Goal: Task Accomplishment & Management: Manage account settings

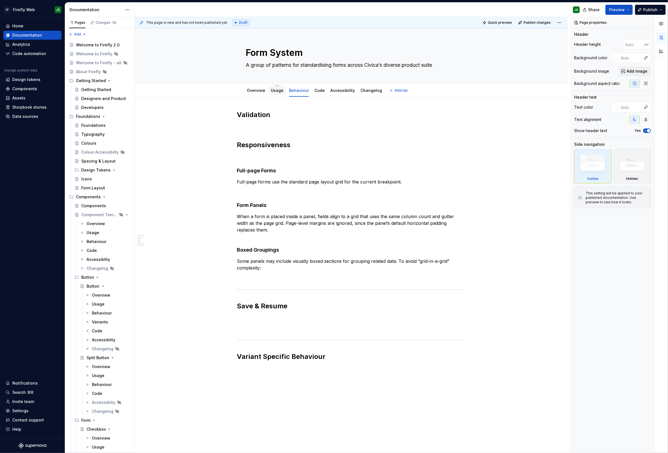
click at [275, 91] on link "Usage" at bounding box center [277, 90] width 13 height 5
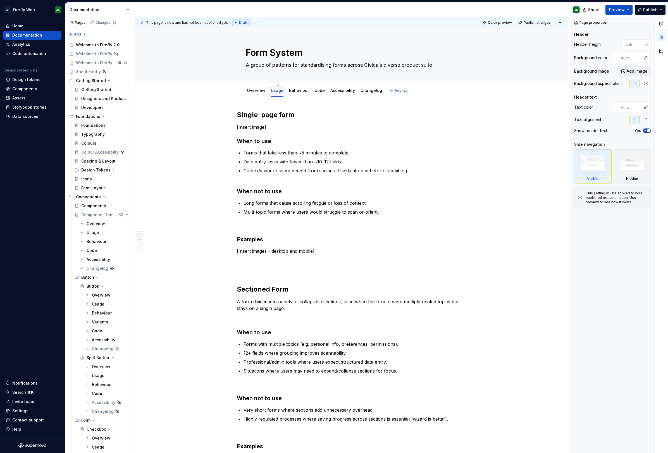
scroll to position [3, 0]
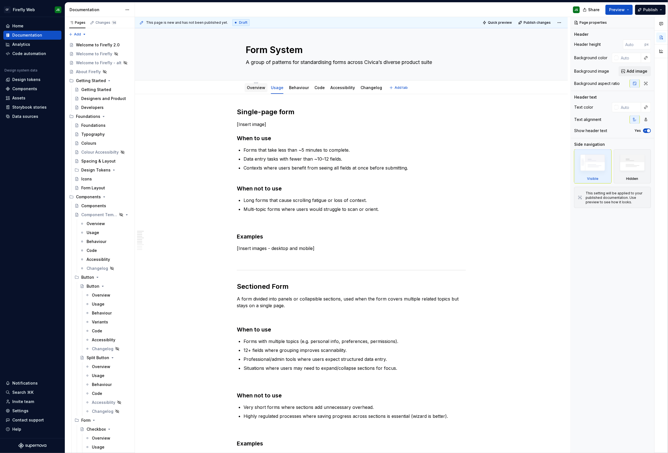
click at [255, 86] on link "Overview" at bounding box center [256, 87] width 18 height 5
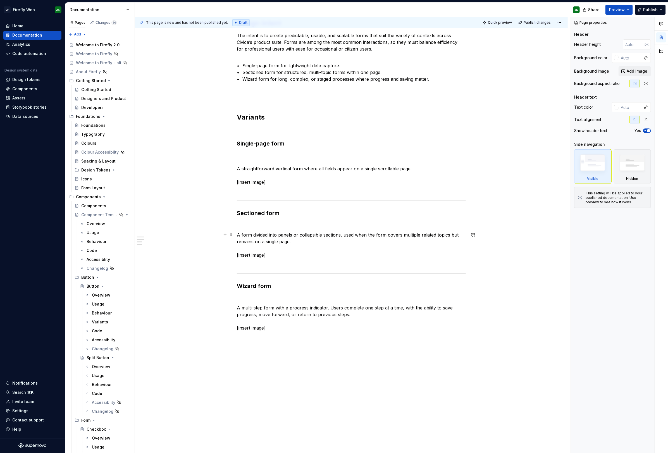
scroll to position [173, 0]
click at [301, 238] on p "A form divided into panels or collapsible sections, used when the form covers m…" at bounding box center [351, 248] width 229 height 34
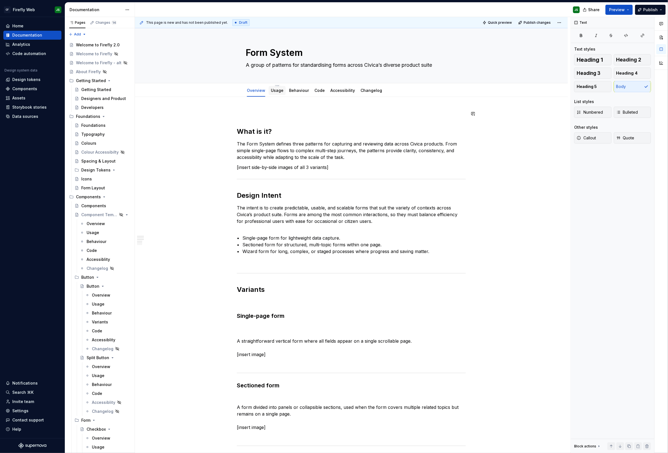
scroll to position [0, 0]
click at [294, 88] on link "Behaviour" at bounding box center [299, 90] width 20 height 5
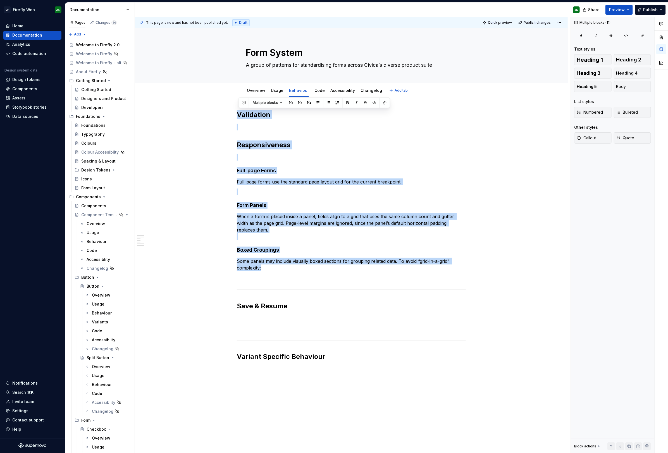
drag, startPoint x: 260, startPoint y: 245, endPoint x: 205, endPoint y: 95, distance: 159.8
click at [205, 95] on div "Form System A group of patterns for standardising forms across Civica’s diverse…" at bounding box center [351, 281] width 433 height 507
copy div "Validation Responsiveness Full-page Forms Full-page forms use the standard page…"
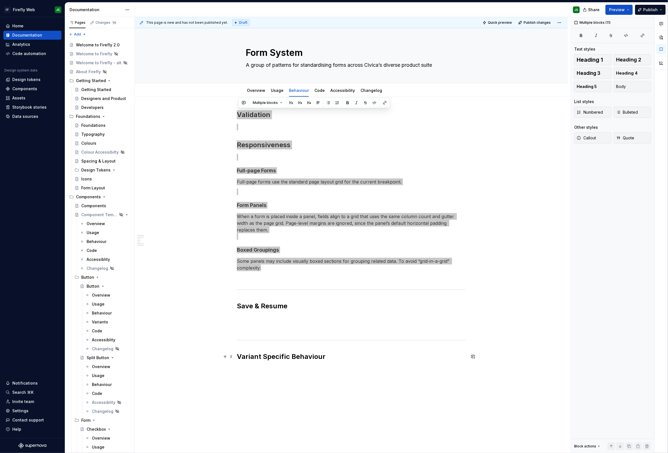
type textarea "*"
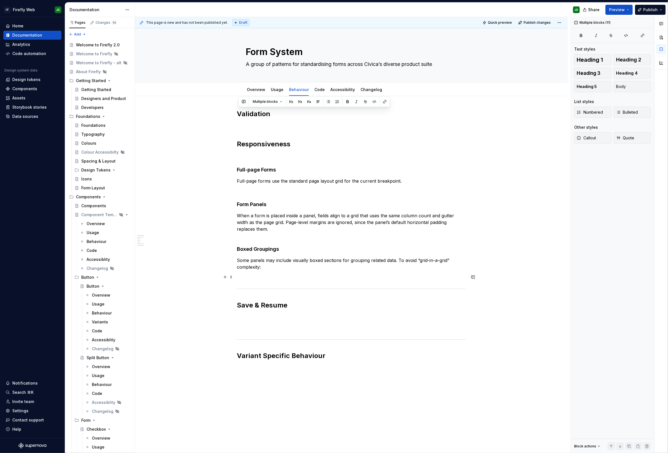
click at [354, 277] on p at bounding box center [351, 277] width 229 height 7
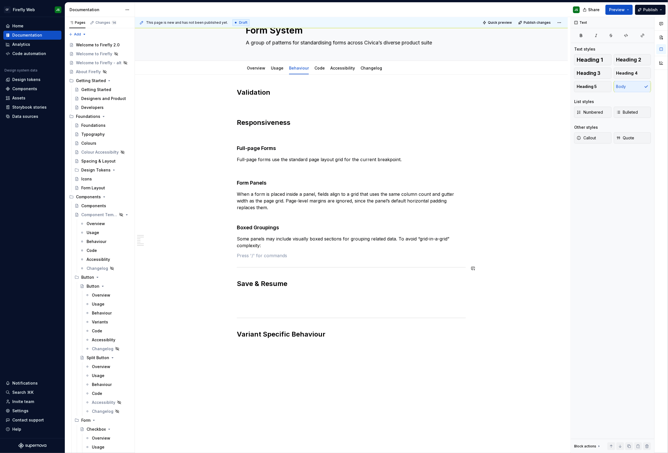
scroll to position [24, 0]
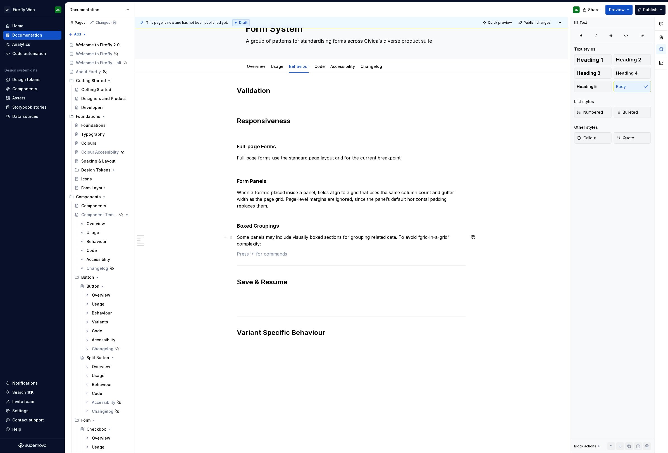
drag, startPoint x: 397, startPoint y: 238, endPoint x: 394, endPoint y: 245, distance: 7.6
click at [397, 238] on p "Some panels may include visually boxed sections for grouping related data. To a…" at bounding box center [351, 240] width 229 height 13
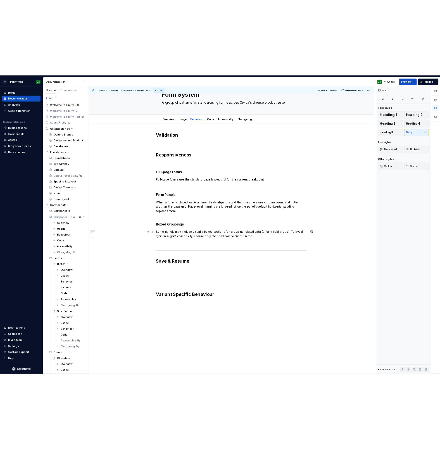
scroll to position [0, 0]
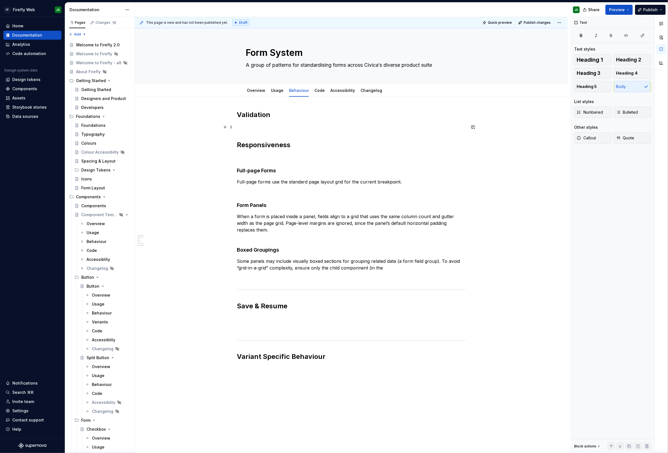
click at [503, 130] on div "This page is new and has not been published yet. Draft Quick preview Publish ch…" at bounding box center [353, 235] width 436 height 436
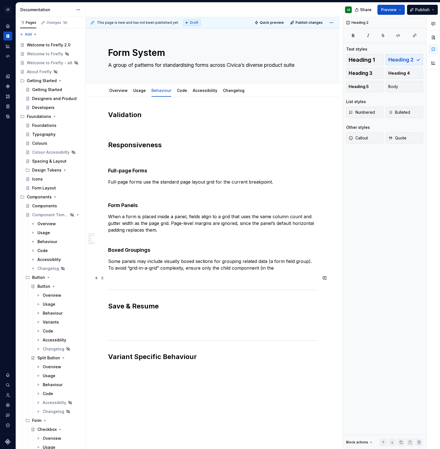
click at [272, 276] on p at bounding box center [212, 278] width 209 height 7
click at [242, 270] on p "Some panels may include visually boxed sections for grouping related data (a fo…" at bounding box center [212, 264] width 209 height 13
click at [223, 268] on p "Some panels may include visually boxed sections for grouping related data (a fo…" at bounding box center [212, 264] width 209 height 13
click at [216, 268] on p "Some panels may include visually boxed sections for grouping related data (a fo…" at bounding box center [212, 264] width 209 height 13
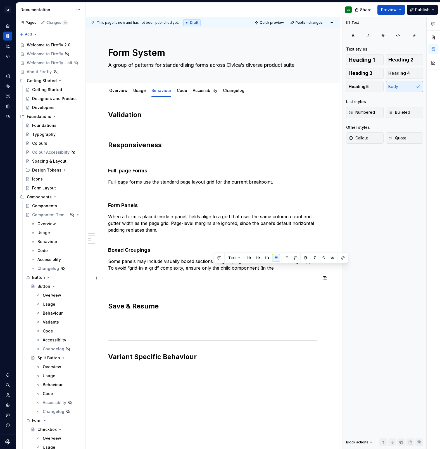
click at [224, 275] on p at bounding box center [212, 278] width 209 height 7
click at [214, 269] on p "Some panels may include visually boxed sections for grouping related data (a fo…" at bounding box center [212, 264] width 209 height 13
click at [278, 268] on p "Some panels may include visually boxed sections for grouping related data (a fo…" at bounding box center [212, 264] width 209 height 13
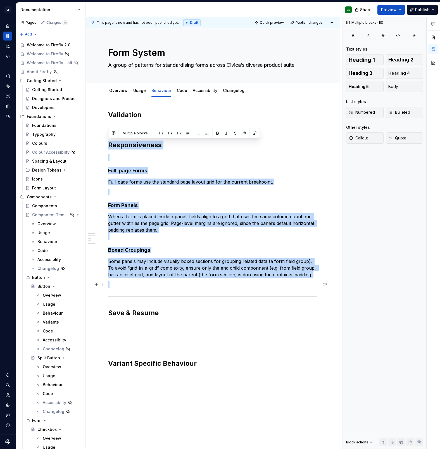
drag, startPoint x: 113, startPoint y: 146, endPoint x: 312, endPoint y: 281, distance: 240.9
click at [312, 281] on div "Validation Responsiveness Full-page Forms Full-page forms use the standard page…" at bounding box center [212, 254] width 209 height 289
copy div "Responsiveness Full-page Forms Full-page forms use the standard page layout gri…"
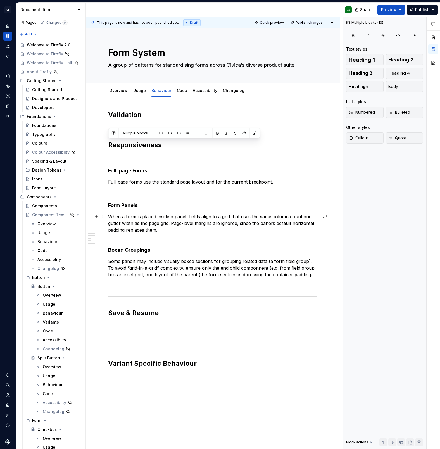
click at [187, 217] on p "When a form is placed inside a panel, fields align to a grid that uses the same…" at bounding box center [212, 226] width 209 height 27
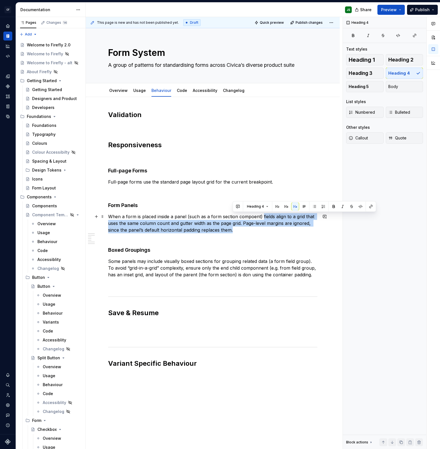
drag, startPoint x: 264, startPoint y: 217, endPoint x: 277, endPoint y: 227, distance: 15.9
click at [277, 227] on p "When a form is placed inside a panel (such as a form section compoent) fields a…" at bounding box center [212, 226] width 209 height 27
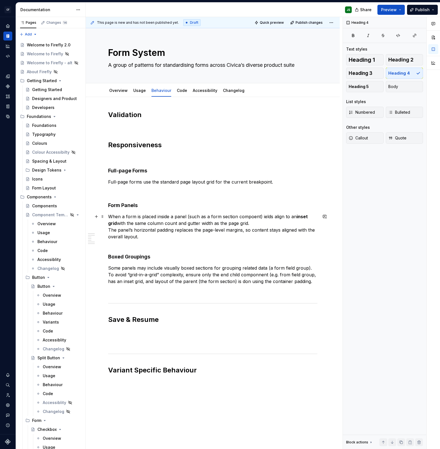
drag, startPoint x: 262, startPoint y: 216, endPoint x: 263, endPoint y: 225, distance: 9.0
click at [262, 220] on p "When a form is placed inside a panel (such as a form section compoent) ields al…" at bounding box center [212, 230] width 209 height 34
click at [244, 224] on p "When a form is placed inside a panel (such as a form section compoent) fields a…" at bounding box center [212, 230] width 209 height 34
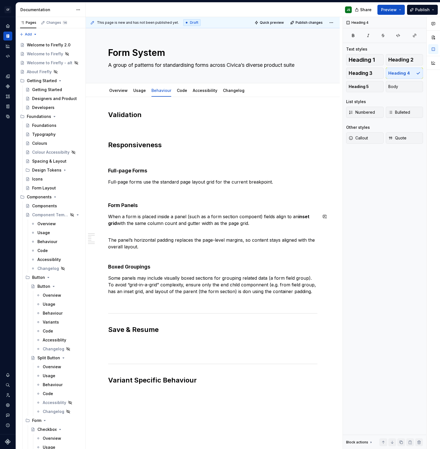
click at [243, 227] on div "Validation Responsiveness Full-page Forms Full-page forms use the standard page…" at bounding box center [212, 263] width 209 height 306
click at [243, 224] on p "When a form is placed inside a panel (such as a form section compoent) fields a…" at bounding box center [212, 219] width 209 height 13
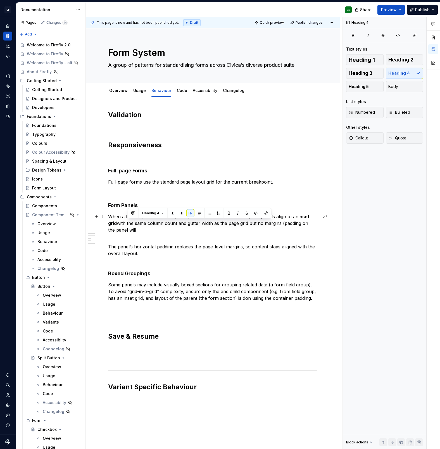
drag, startPoint x: 272, startPoint y: 225, endPoint x: 272, endPoint y: 229, distance: 4.2
click at [272, 229] on p "When a form is placed inside a panel (such as a form section compoent) fields a…" at bounding box center [212, 223] width 209 height 20
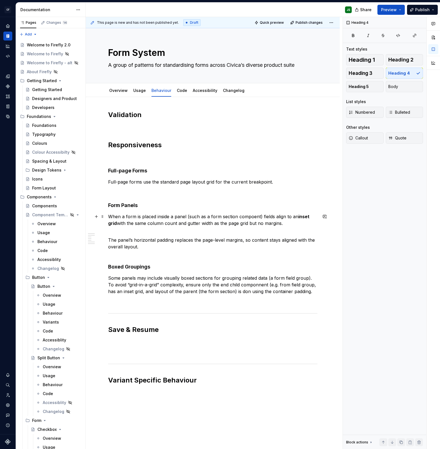
click at [241, 223] on p "When a form is placed inside a panel (such as a form section compoent) fields a…" at bounding box center [212, 219] width 209 height 13
click at [254, 223] on p "When a form is placed inside a panel (such as a form section compoent) fields a…" at bounding box center [212, 219] width 209 height 13
click at [251, 224] on p "When a form is placed inside a panel (such as a form section compoent) fields a…" at bounding box center [212, 219] width 209 height 13
click at [258, 230] on div "Validation Responsiveness Full-page Forms Full-page forms use the standard page…" at bounding box center [212, 263] width 209 height 306
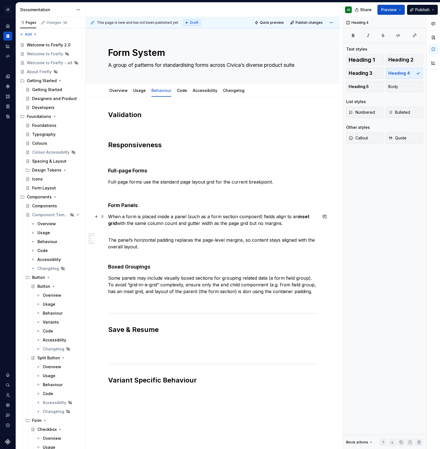
click at [111, 223] on p "When a form is placed inside a panel (such as a form section compoent) fields a…" at bounding box center [212, 219] width 209 height 13
click at [259, 224] on p "When a form is placed inside a panel (such as a form section compoent) fields a…" at bounding box center [212, 219] width 209 height 13
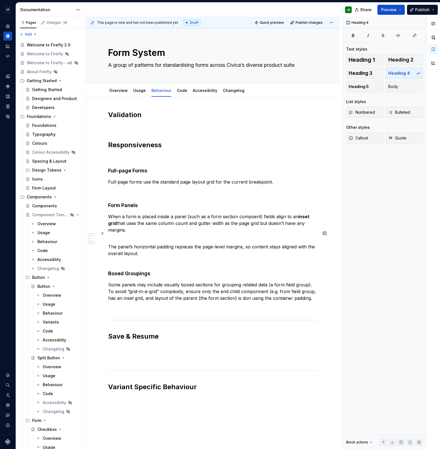
click at [108, 240] on p "The panel’s horizontal padding replaces the page-level margins, so content stay…" at bounding box center [212, 250] width 209 height 27
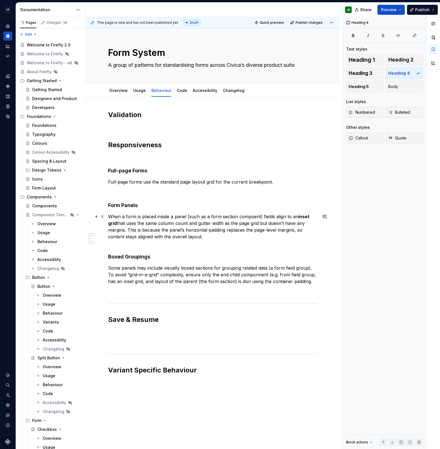
scroll to position [0, 0]
click at [207, 252] on div "Validation Responsiveness Full-page Forms Full-page forms use the standard page…" at bounding box center [212, 258] width 209 height 296
click at [213, 243] on p "When a form is placed inside a panel (such as a form section compoent) fields a…" at bounding box center [212, 230] width 209 height 34
drag, startPoint x: 225, startPoint y: 230, endPoint x: 256, endPoint y: 232, distance: 30.8
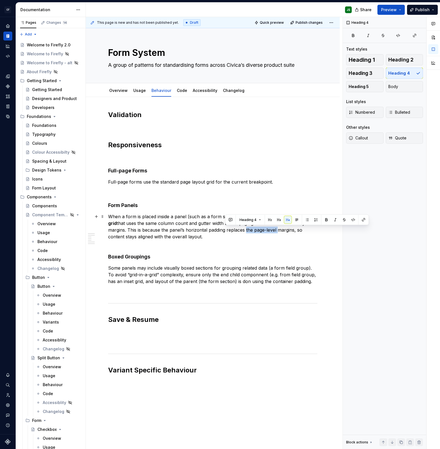
click at [256, 232] on p "When a form is placed inside a panel (such as a form section compoent) fields a…" at bounding box center [212, 230] width 209 height 34
drag, startPoint x: 248, startPoint y: 237, endPoint x: 231, endPoint y: 234, distance: 17.0
click at [248, 236] on p "When a form is placed inside a panel (such as a form section compoent) fields a…" at bounding box center [212, 230] width 209 height 34
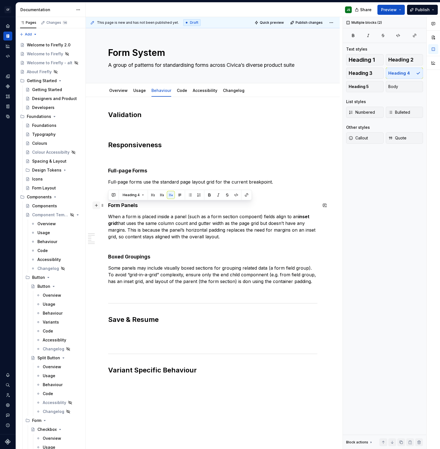
drag, startPoint x: 151, startPoint y: 221, endPoint x: 94, endPoint y: 206, distance: 59.5
click at [108, 206] on div "Validation Responsiveness Full-page Forms Full-page forms use the standard page…" at bounding box center [212, 261] width 209 height 302
copy div "Form Panels When a form is placed inside a panel (such as a form section compoe…"
click at [145, 216] on p "When a form is placed inside a panel (such as a form section compoent) fields a…" at bounding box center [212, 230] width 209 height 34
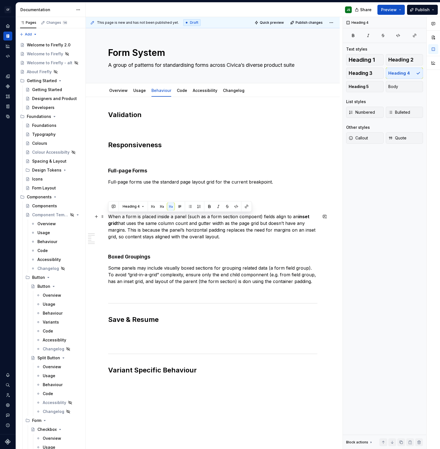
drag, startPoint x: 177, startPoint y: 232, endPoint x: 90, endPoint y: 218, distance: 88.5
click at [90, 218] on div "Validation Responsiveness Full-page Forms Full-page forms use the standard page…" at bounding box center [213, 322] width 254 height 450
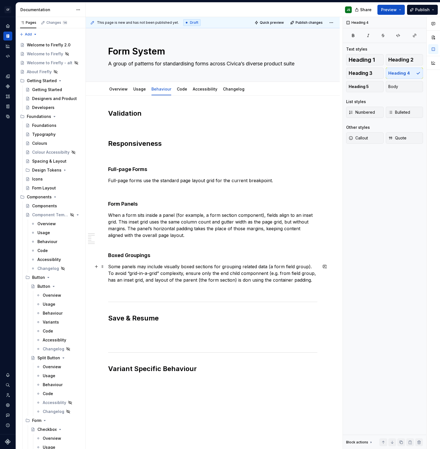
scroll to position [0, 0]
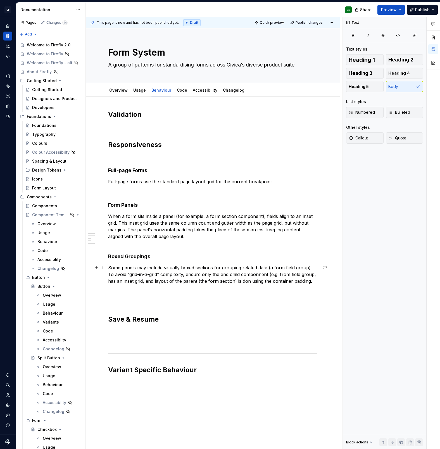
drag, startPoint x: 135, startPoint y: 267, endPoint x: 139, endPoint y: 274, distance: 8.3
click at [135, 267] on p "Some panels may include visually boxed sections for grouping related data (a fo…" at bounding box center [212, 274] width 209 height 20
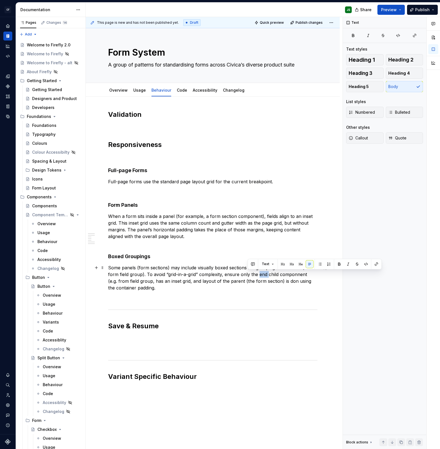
drag, startPoint x: 248, startPoint y: 275, endPoint x: 257, endPoint y: 274, distance: 9.8
click at [257, 274] on p "Some panels (form sections) may include visually boxed sections for grouping re…" at bounding box center [212, 277] width 209 height 27
click at [294, 250] on div "Validation Responsiveness Full-page Forms Full-page forms use the standard page…" at bounding box center [212, 261] width 209 height 302
click at [275, 275] on p "Some panels (form sections) may include visually boxed sections for grouping re…" at bounding box center [212, 277] width 209 height 27
click at [305, 286] on p "Some panels (form sections) may include visually boxed sections for grouping re…" at bounding box center [212, 277] width 209 height 27
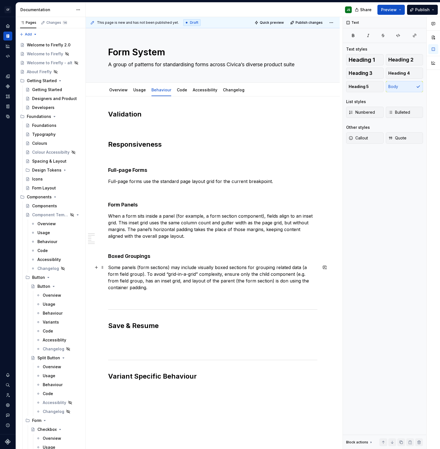
scroll to position [0, 0]
click at [119, 280] on p "Some panels (form sections) may include visually boxed sections for grouping re…" at bounding box center [212, 278] width 209 height 27
click at [257, 281] on p "Some panels (form sections) may include visually boxed sections for grouping re…" at bounding box center [212, 278] width 209 height 27
click at [262, 281] on p "Some panels (form sections) may include visually boxed sections for grouping re…" at bounding box center [212, 278] width 209 height 27
click at [232, 287] on p "Some panels (form sections) may include visually boxed sections for grouping re…" at bounding box center [212, 278] width 209 height 27
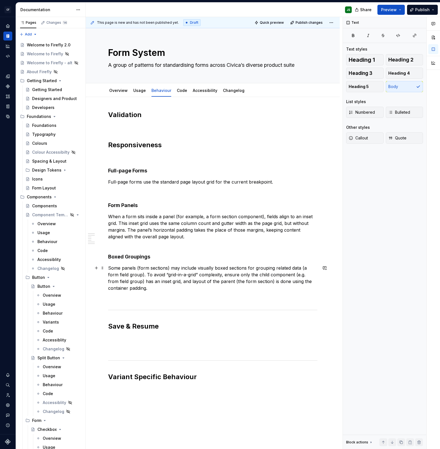
drag, startPoint x: 301, startPoint y: 266, endPoint x: 305, endPoint y: 269, distance: 4.4
click at [302, 266] on p "Some panels (form sections) may include visually boxed sections for grouping re…" at bounding box center [212, 278] width 209 height 27
click at [307, 269] on p "Some panels (form sections) may include visually boxed sections for grouping re…" at bounding box center [212, 278] width 209 height 27
click at [130, 275] on p "Some panels (form sections) may include visually boxed sections for grouping re…" at bounding box center [212, 277] width 209 height 27
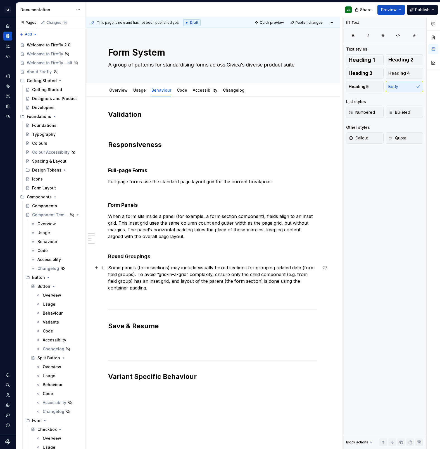
click at [131, 287] on p "Some panels (form sections) may include visually boxed sections for grouping re…" at bounding box center [212, 277] width 209 height 27
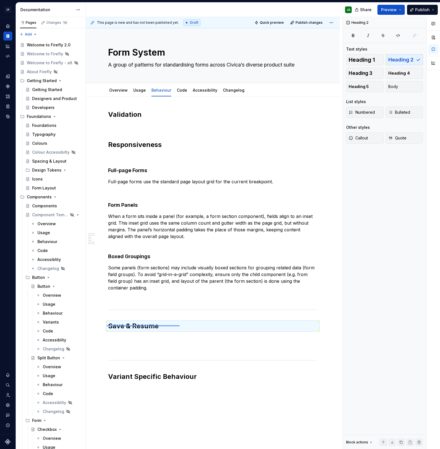
drag, startPoint x: 113, startPoint y: 325, endPoint x: 180, endPoint y: 325, distance: 66.8
click at [180, 289] on div "This page is new and has not been published yet. Draft Quick preview Publish ch…" at bounding box center [214, 233] width 257 height 432
copy hr
click at [196, 289] on h2 "Save & Resume" at bounding box center [212, 326] width 209 height 9
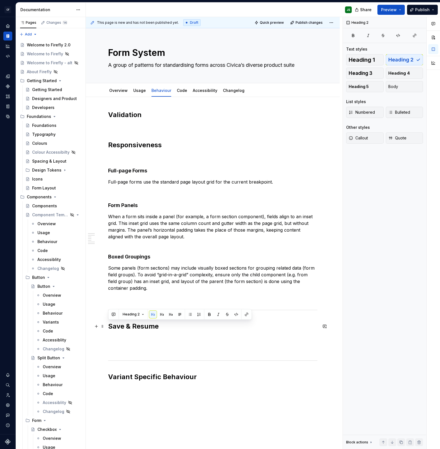
click at [186, 289] on h2 "Save & Resume" at bounding box center [212, 326] width 209 height 9
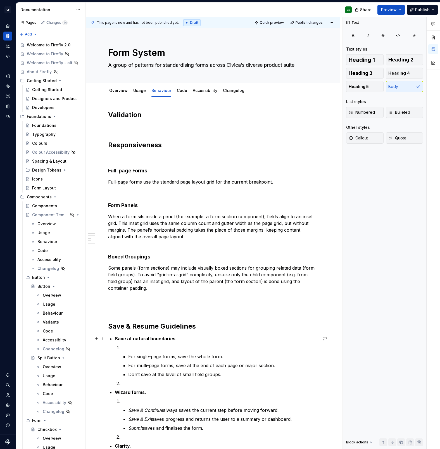
click at [116, 289] on strong "Save at natural boundaries." at bounding box center [146, 339] width 62 height 6
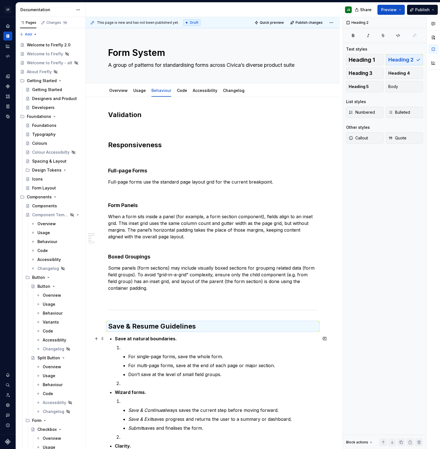
click at [120, 289] on strong "Save at natural boundaries." at bounding box center [146, 339] width 62 height 6
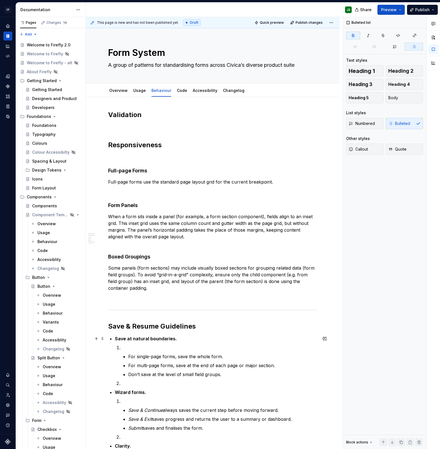
click at [118, 289] on strong "Save at natural boundaries." at bounding box center [146, 339] width 62 height 6
click at [115, 289] on strong "Save at natural boundaries." at bounding box center [146, 339] width 62 height 6
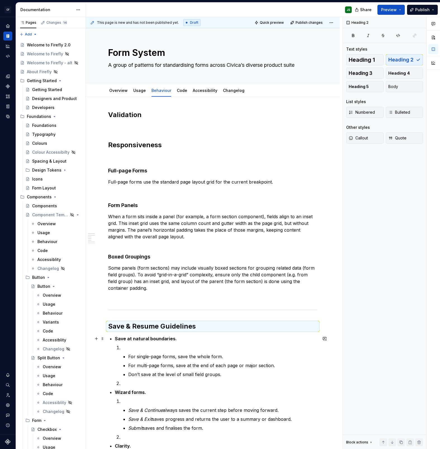
click at [133, 289] on p "Save at natural boundaries." at bounding box center [216, 338] width 203 height 7
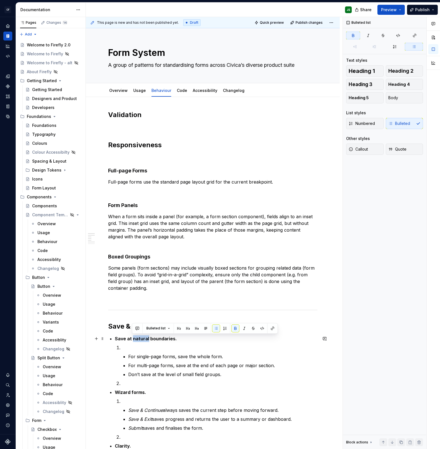
click at [133, 289] on p "Save at natural boundaries." at bounding box center [216, 338] width 203 height 7
click at [137, 289] on p at bounding box center [220, 347] width 196 height 7
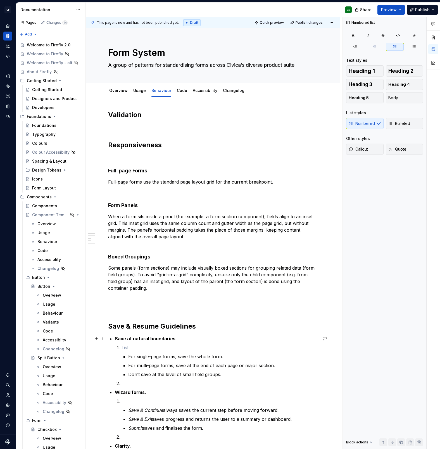
click at [115, 289] on strong "Save at natural boundaries." at bounding box center [146, 339] width 62 height 6
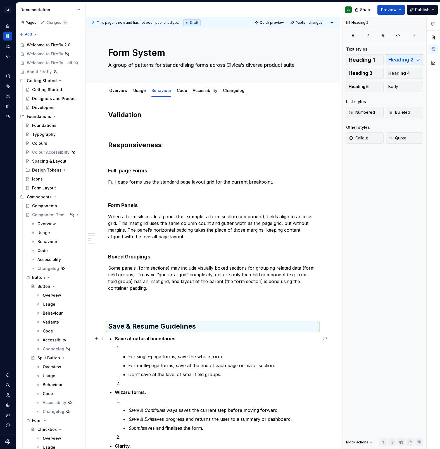
click at [125, 289] on p "Save at natural boundaries." at bounding box center [216, 338] width 203 height 7
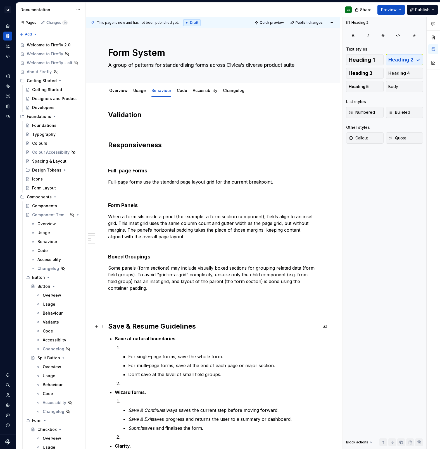
click at [196, 289] on h2 "Save & Resume Guidelines" at bounding box center [212, 326] width 209 height 9
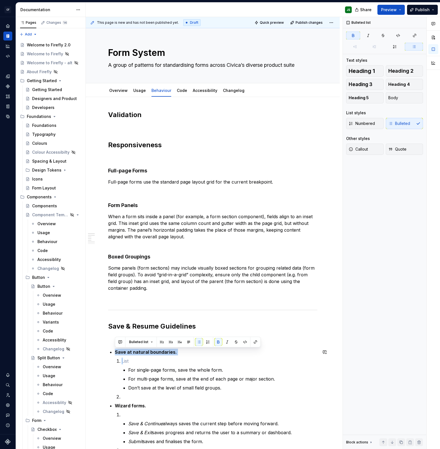
drag, startPoint x: 146, startPoint y: 356, endPoint x: 89, endPoint y: 348, distance: 57.2
click at [89, 289] on div "Validation Responsiveness Full-page Forms Full-page forms use the standard page…" at bounding box center [213, 410] width 254 height 627
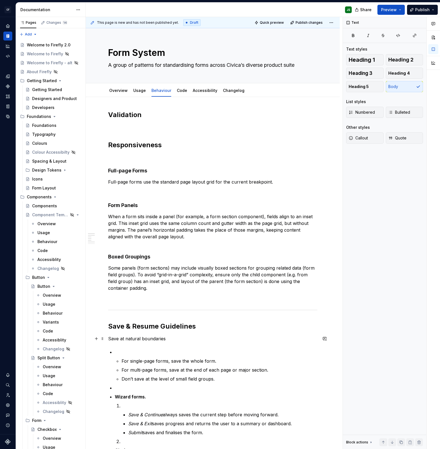
click at [142, 289] on p "Save at natural boundaries" at bounding box center [212, 338] width 209 height 7
click at [150, 289] on button "button" at bounding box center [153, 328] width 8 height 8
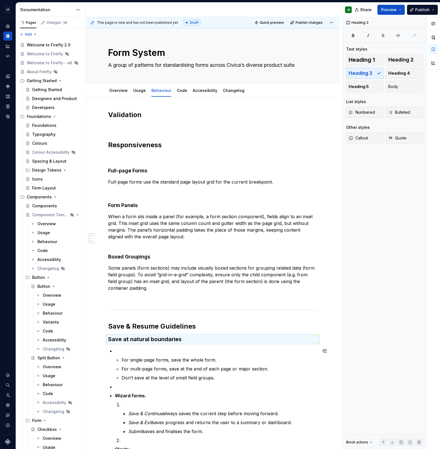
click at [193, 289] on div "Validation Responsiveness Full-page Forms Full-page forms use the standard page…" at bounding box center [212, 341] width 209 height 462
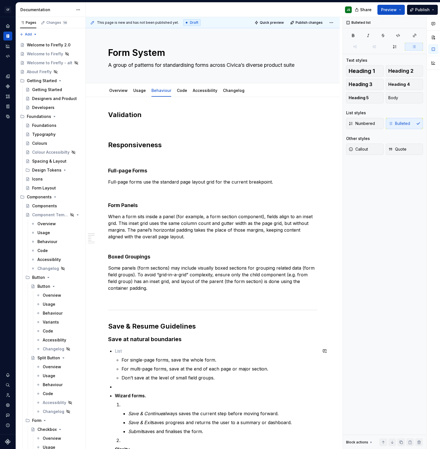
scroll to position [5, 0]
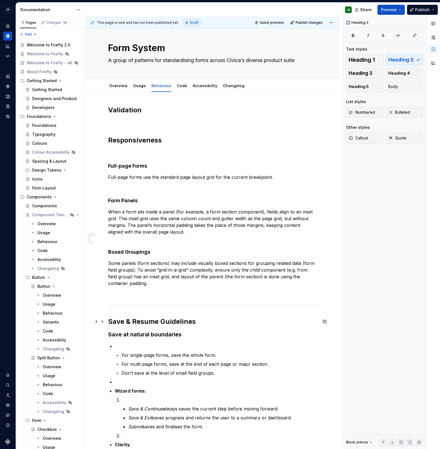
click at [209, 289] on h2 "Save & Resume Guidelines" at bounding box center [212, 321] width 209 height 9
click at [130, 289] on p at bounding box center [216, 346] width 203 height 7
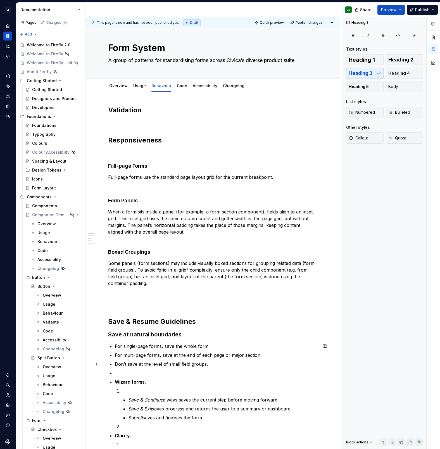
click at [215, 289] on p "Don’t save at the level of small field groups." at bounding box center [216, 364] width 203 height 7
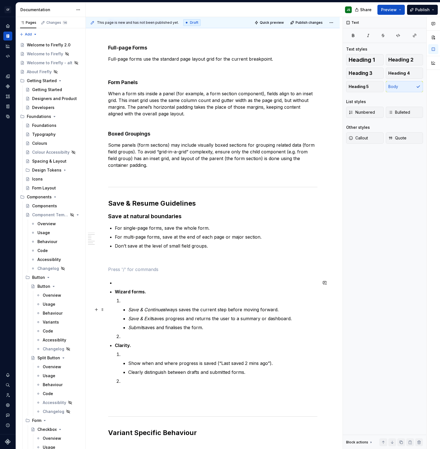
scroll to position [122, 0]
click at [132, 271] on p "Wizard Forms" at bounding box center [212, 270] width 209 height 7
click at [156, 259] on div "Text" at bounding box center [175, 260] width 131 height 8
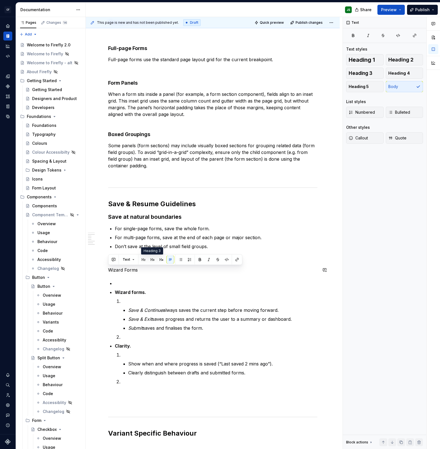
click at [151, 259] on button "button" at bounding box center [153, 260] width 8 height 8
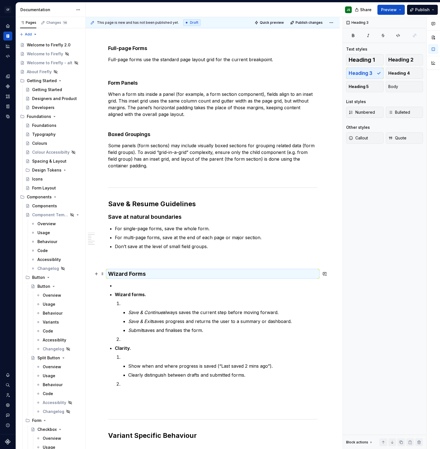
click at [156, 277] on h3 "Wizard Forms" at bounding box center [212, 274] width 209 height 8
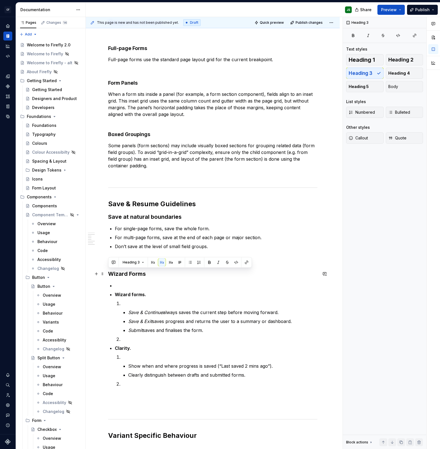
click at [155, 274] on h3 "Wizard Forms" at bounding box center [212, 274] width 209 height 8
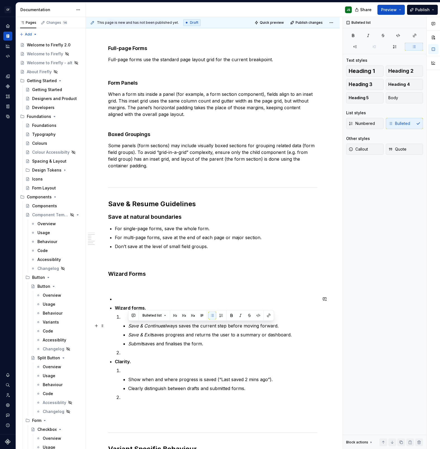
drag, startPoint x: 188, startPoint y: 339, endPoint x: 87, endPoint y: 323, distance: 101.5
click at [87, 289] on div "Validation Responsiveness Full-page Forms Full-page forms use the standard page…" at bounding box center [213, 301] width 254 height 652
click at [153, 274] on h3 "Wizard Forms" at bounding box center [212, 274] width 209 height 8
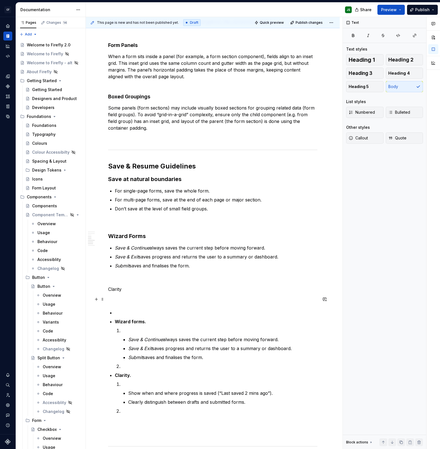
scroll to position [161, 0]
click at [113, 289] on p "Clarity" at bounding box center [212, 288] width 209 height 7
click at [114, 289] on p "Clarity" at bounding box center [212, 288] width 209 height 7
click at [151, 277] on button "button" at bounding box center [153, 279] width 8 height 8
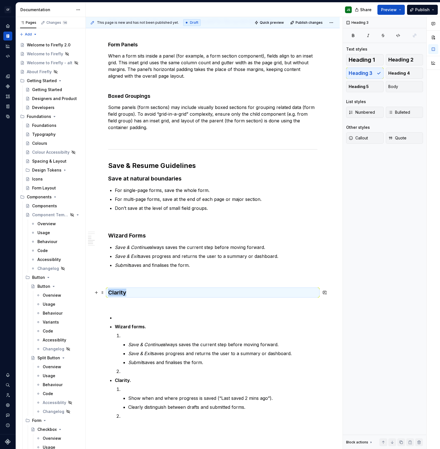
click at [146, 289] on h3 "Clarity" at bounding box center [212, 293] width 209 height 8
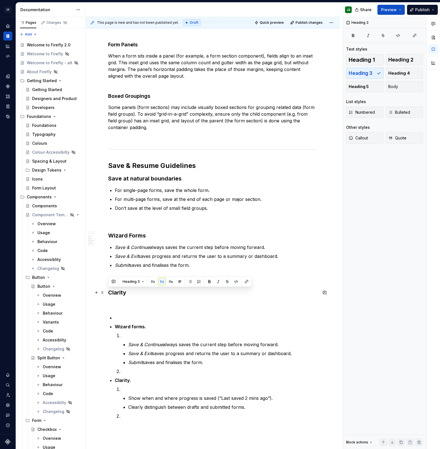
click at [145, 289] on h3 "Clarity" at bounding box center [212, 293] width 209 height 8
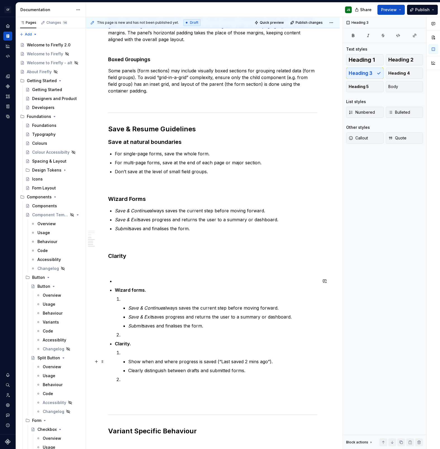
scroll to position [198, 0]
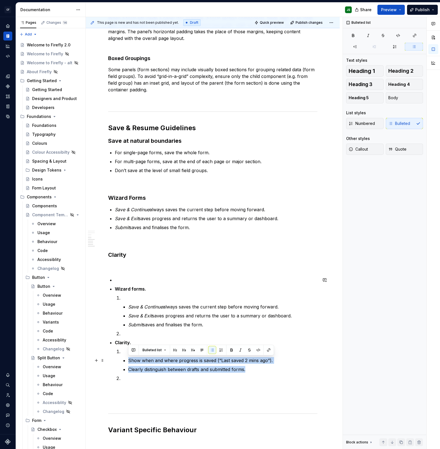
drag, startPoint x: 256, startPoint y: 370, endPoint x: 110, endPoint y: 359, distance: 146.8
click at [110, 289] on div "Validation Responsiveness Full-page Forms Full-page forms use the standard page…" at bounding box center [212, 189] width 209 height 554
copy ul "Show when and where progress is saved (“Last saved 2 mins ago”). Clearly distin…"
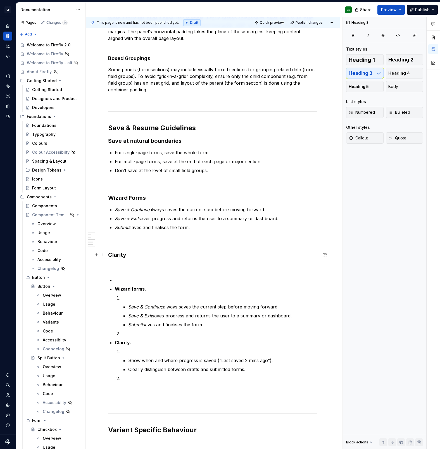
click at [155, 257] on h3 "Clarity" at bounding box center [212, 255] width 209 height 8
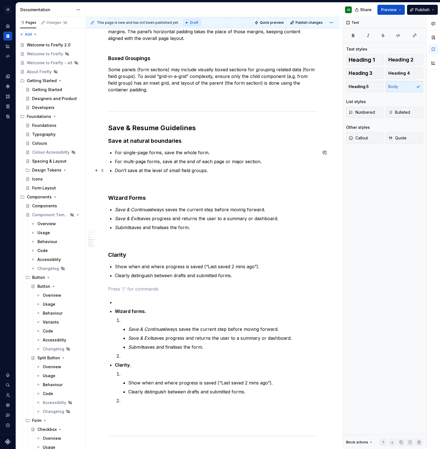
click at [211, 171] on p "Don’t save at the level of small field groups." at bounding box center [216, 170] width 203 height 7
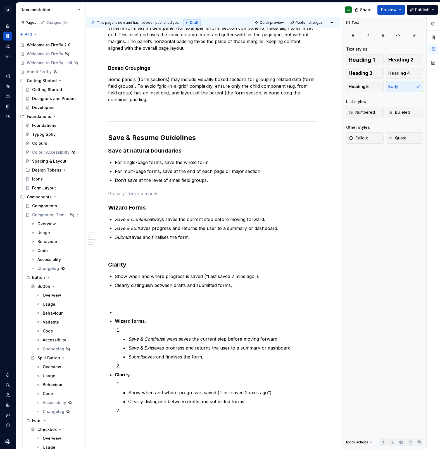
scroll to position [187, 0]
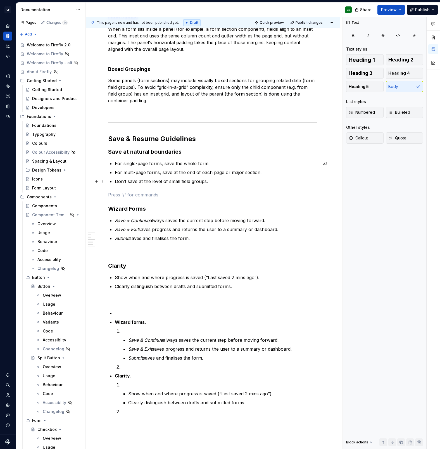
click at [223, 177] on ul "For single-page forms, save the whole form. For multi-page forms, save at the e…" at bounding box center [216, 172] width 203 height 25
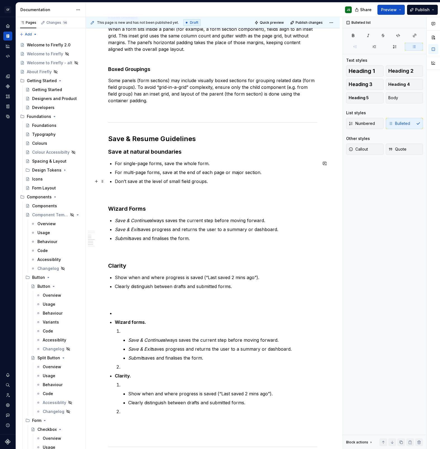
click at [219, 180] on p "Don’t save at the level of small field groups." at bounding box center [216, 181] width 203 height 7
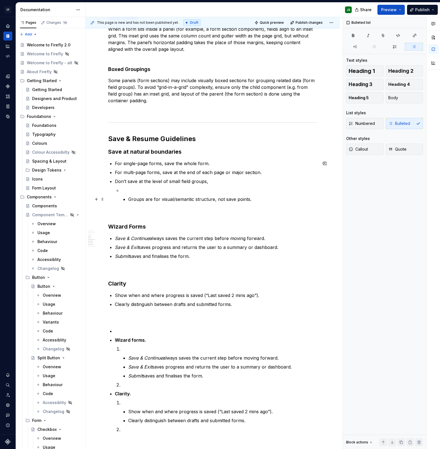
click at [129, 199] on p "Groups are for visual/semantic structure, not save points." at bounding box center [222, 199] width 189 height 7
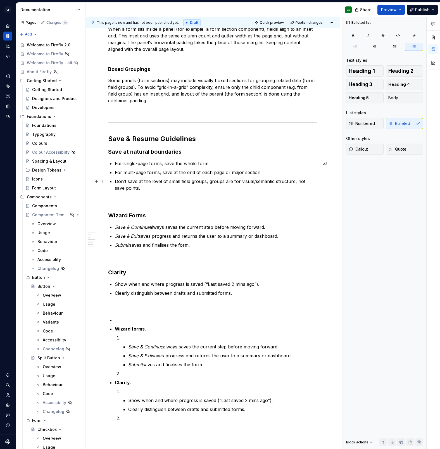
click at [174, 183] on p "Don’t save at the level of small field groups, groups are for visual/semantic s…" at bounding box center [216, 184] width 203 height 13
drag, startPoint x: 208, startPoint y: 180, endPoint x: 208, endPoint y: 185, distance: 4.5
click at [208, 180] on p "Don’t save at the level of form field groups, groups are for visual/semantic st…" at bounding box center [216, 184] width 203 height 13
click at [158, 189] on p "Don’t save at the level of form field groups, these groups are for visual/seman…" at bounding box center [216, 184] width 203 height 13
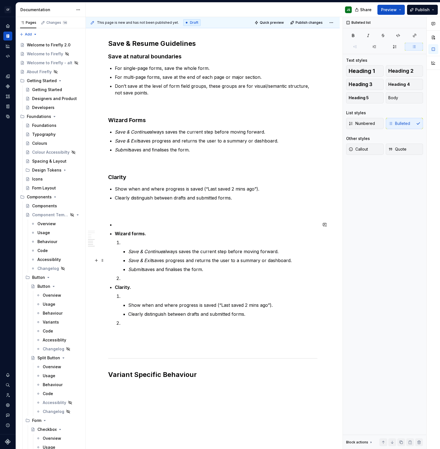
scroll to position [281, 0]
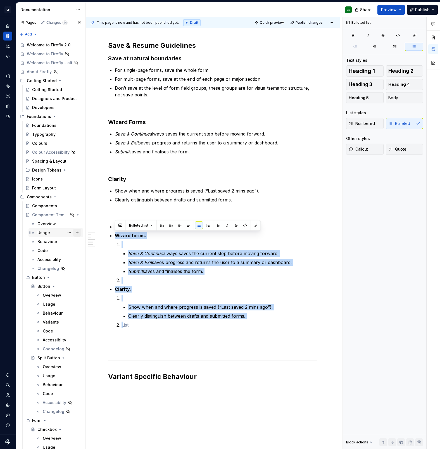
drag, startPoint x: 144, startPoint y: 313, endPoint x: 77, endPoint y: 232, distance: 105.5
click at [77, 232] on div "Pages Changes 14 Add Accessibility guide for tree Page tree. Navigate the tree …" at bounding box center [228, 234] width 424 height 434
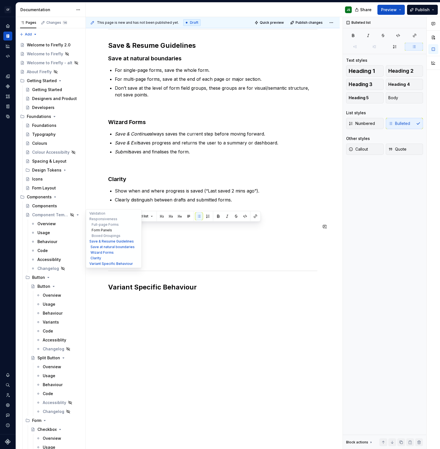
drag, startPoint x: 137, startPoint y: 236, endPoint x: 89, endPoint y: 228, distance: 49.1
click at [89, 228] on div "Form System A group of patterns for standardising forms across Civica’s diverse…" at bounding box center [213, 105] width 254 height 717
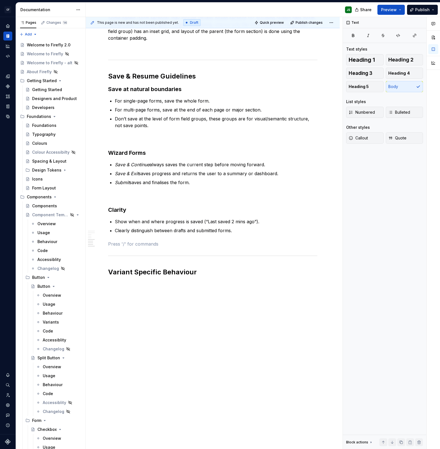
scroll to position [260, 0]
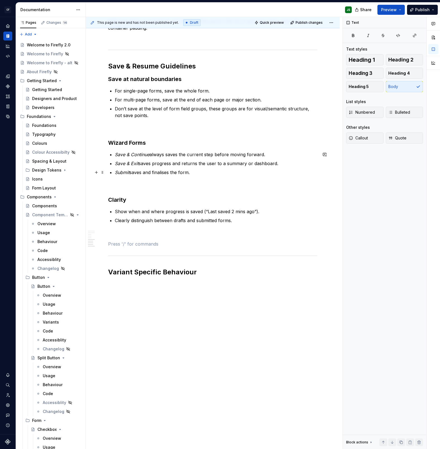
click at [194, 172] on p "Submit saves and finalises the form." at bounding box center [216, 172] width 203 height 7
click at [198, 175] on p "Submit saves and finalises the form." at bounding box center [216, 172] width 203 height 7
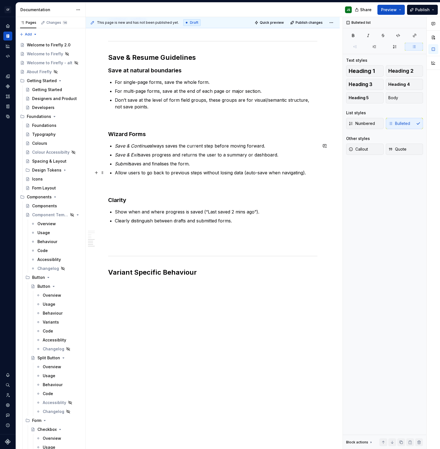
scroll to position [278, 0]
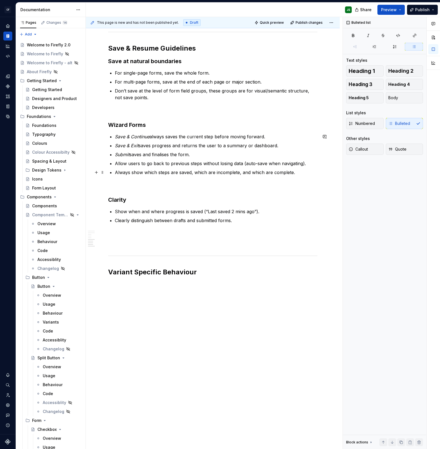
click at [114, 173] on div "Validation Responsiveness Full-page Forms Full-page forms use the standard page…" at bounding box center [212, 70] width 209 height 476
click at [116, 173] on p "Always show which steps are saved, which are incomplete, and which are complete." at bounding box center [216, 172] width 203 height 7
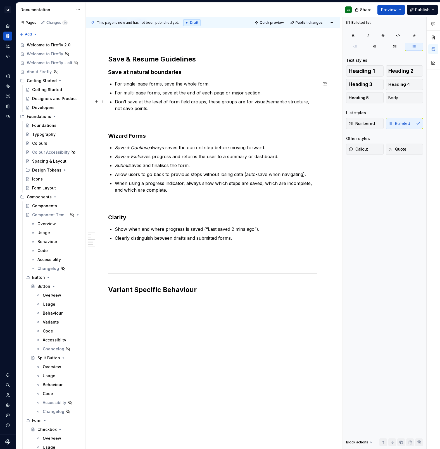
scroll to position [266, 0]
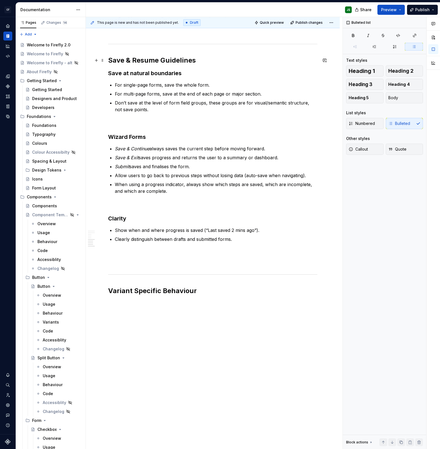
click at [214, 60] on h2 "Save & Resume Guidelines" at bounding box center [212, 60] width 209 height 9
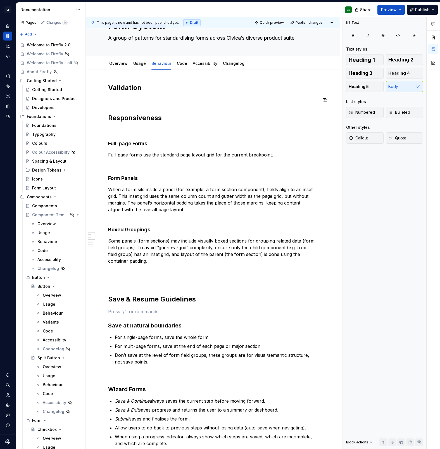
scroll to position [20, 0]
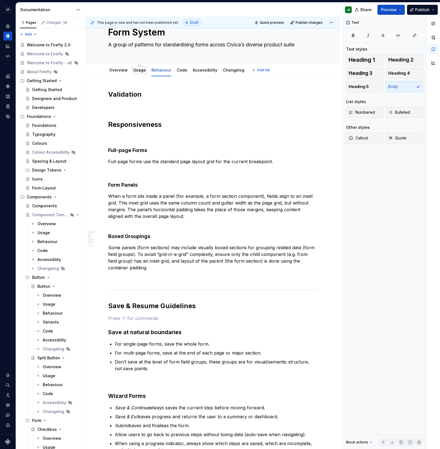
click at [142, 70] on link "Usage" at bounding box center [139, 70] width 13 height 5
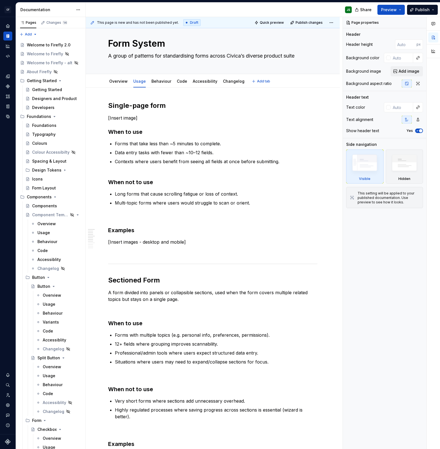
type textarea "*"
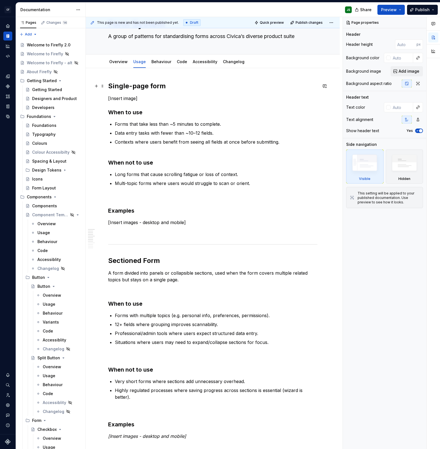
scroll to position [28, 0]
click at [181, 87] on h2 "Single-page form" at bounding box center [212, 86] width 209 height 9
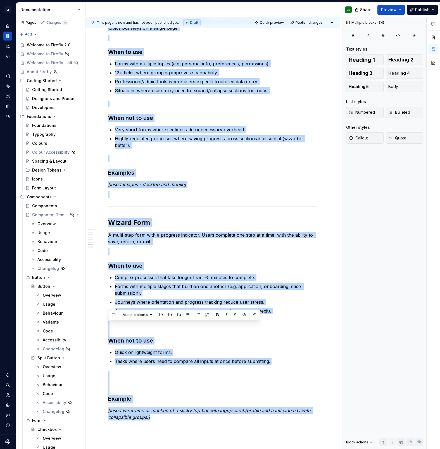
scroll to position [396, 0]
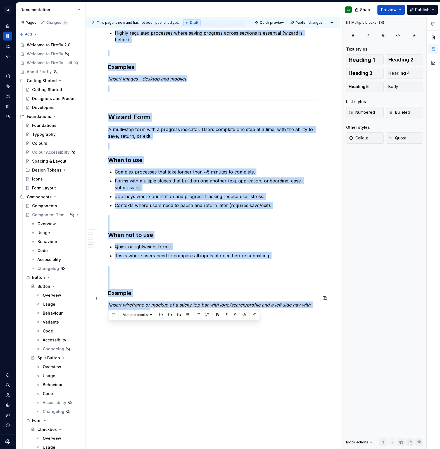
drag, startPoint x: 109, startPoint y: 115, endPoint x: 275, endPoint y: 305, distance: 252.5
click at [275, 289] on div "Single-page form A simple, single page form, [Insert image] When to use Forms t…" at bounding box center [212, 14] width 209 height 601
copy div "Loremi-dolo sita C adipis, elitse doei temp, [Incidi utlab] Etdo ma ali Enima m…"
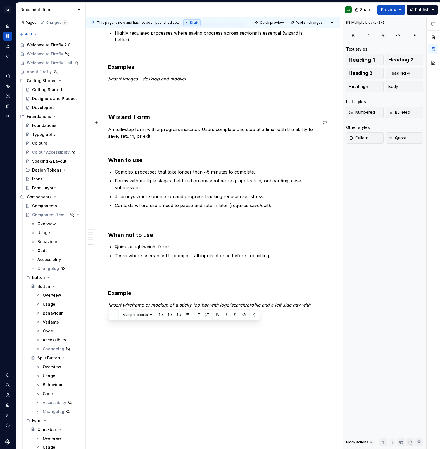
click at [214, 126] on p "A multi-step form with a progress indicator. Users complete one step at a time,…" at bounding box center [212, 132] width 209 height 13
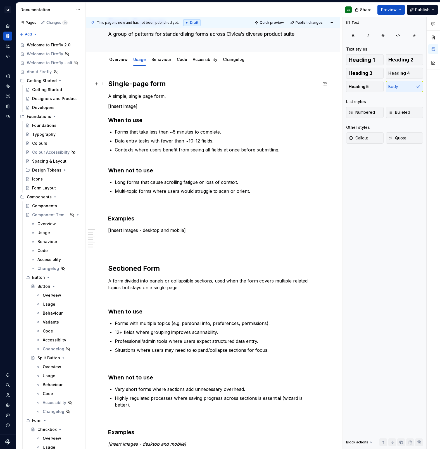
scroll to position [0, 0]
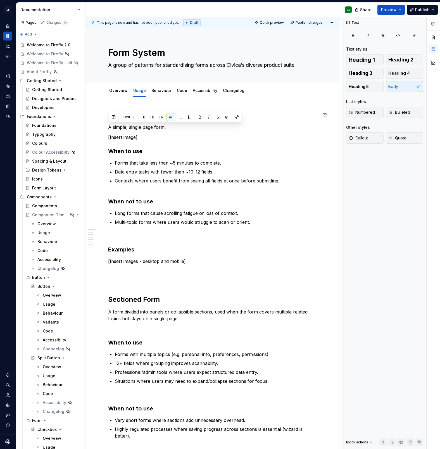
drag, startPoint x: 165, startPoint y: 128, endPoint x: 108, endPoint y: 122, distance: 57.8
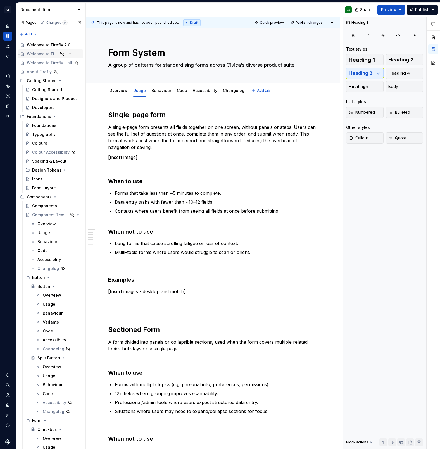
type textarea "*"
click at [11, 27] on div "Home" at bounding box center [7, 26] width 9 height 9
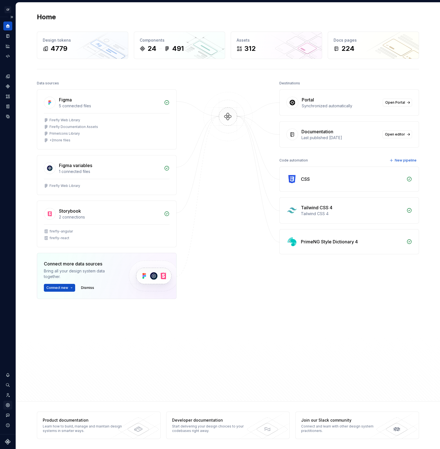
click at [7, 289] on icon "Settings" at bounding box center [7, 405] width 5 height 5
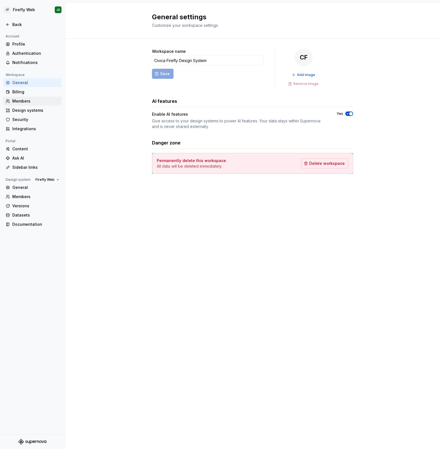
click at [30, 101] on div "Members" at bounding box center [35, 101] width 47 height 6
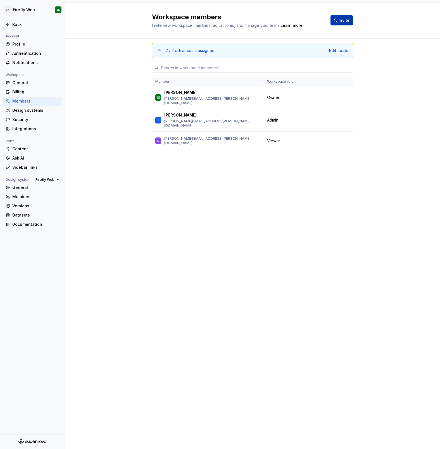
click at [343, 20] on span "Invite" at bounding box center [344, 21] width 11 height 6
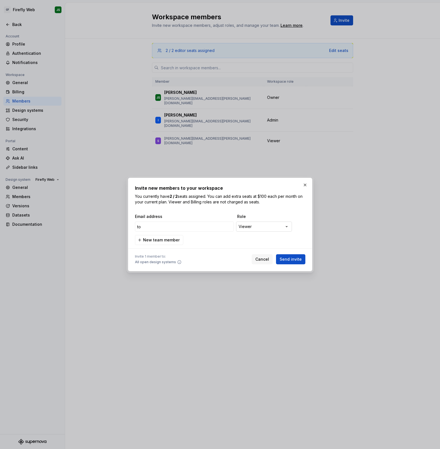
type input "t"
paste input "[PERSON_NAME][EMAIL_ADDRESS][PERSON_NAME][DOMAIN_NAME]"
type input "[PERSON_NAME][EMAIL_ADDRESS][PERSON_NAME][DOMAIN_NAME]"
click at [288, 259] on span "Send invite" at bounding box center [291, 259] width 22 height 6
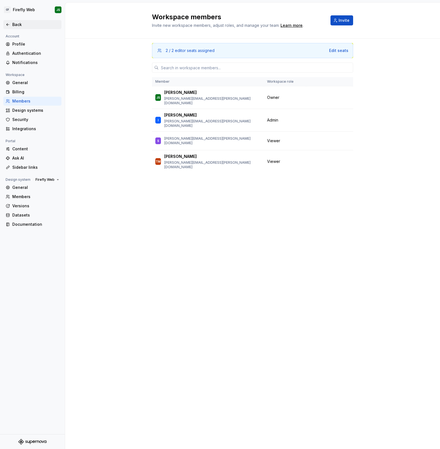
click at [12, 26] on div "Back" at bounding box center [35, 25] width 47 height 6
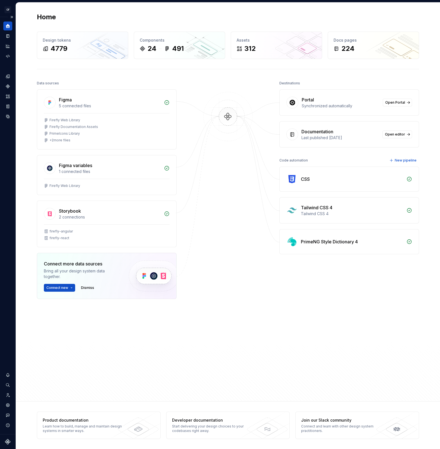
click at [8, 24] on icon "Home" at bounding box center [7, 25] width 5 height 5
click at [15, 16] on button "Expand sidebar" at bounding box center [12, 17] width 8 height 8
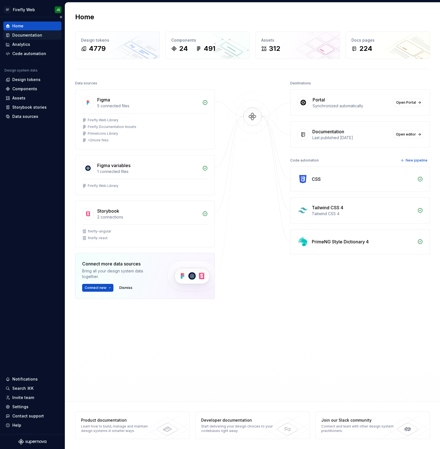
click at [20, 32] on div "Documentation" at bounding box center [27, 35] width 30 height 6
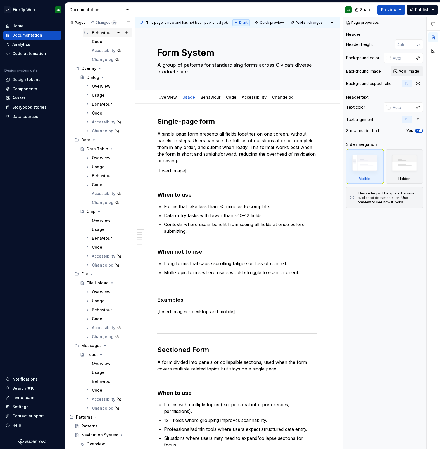
scroll to position [1664, 0]
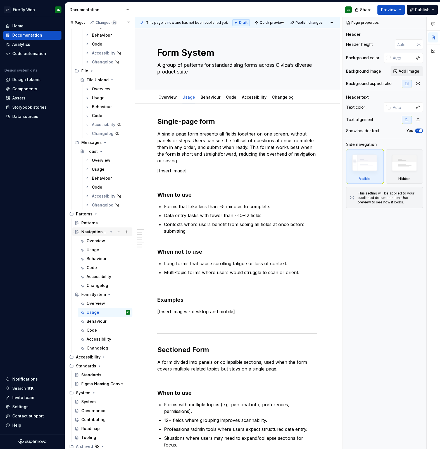
click at [86, 229] on div "Navigation System" at bounding box center [94, 232] width 27 height 6
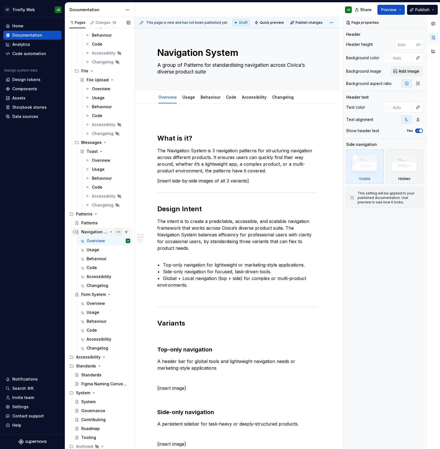
click at [118, 232] on button "Page tree" at bounding box center [119, 232] width 8 height 8
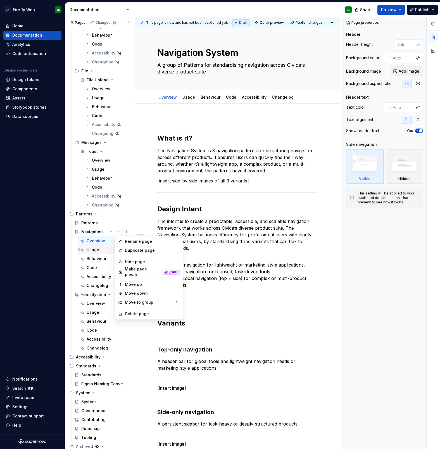
click at [100, 245] on div "Pages Changes 14 Add Accessibility guide for tree Page tree. Navigate the tree …" at bounding box center [100, 234] width 70 height 434
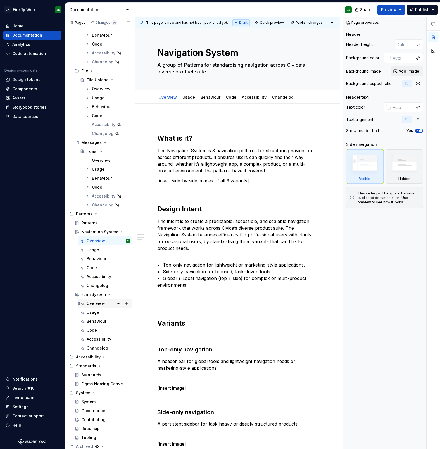
click at [96, 289] on div "Overview" at bounding box center [96, 304] width 18 height 6
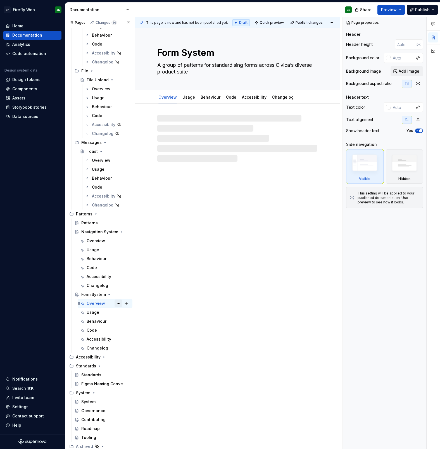
click at [118, 289] on button "Page tree" at bounding box center [119, 304] width 8 height 8
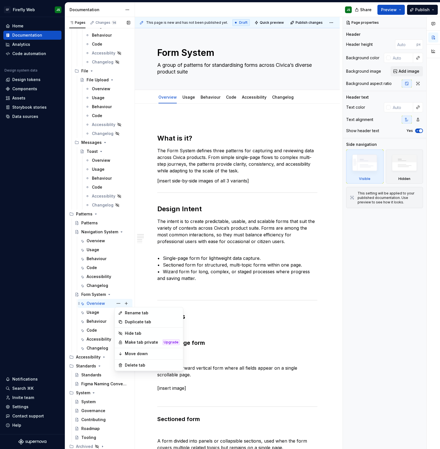
click at [106, 289] on div "Pages Changes 14 Add Accessibility guide for tree Page tree. Navigate the tree …" at bounding box center [100, 234] width 70 height 434
type textarea "*"
